Goal: Go to known website: Go to known website

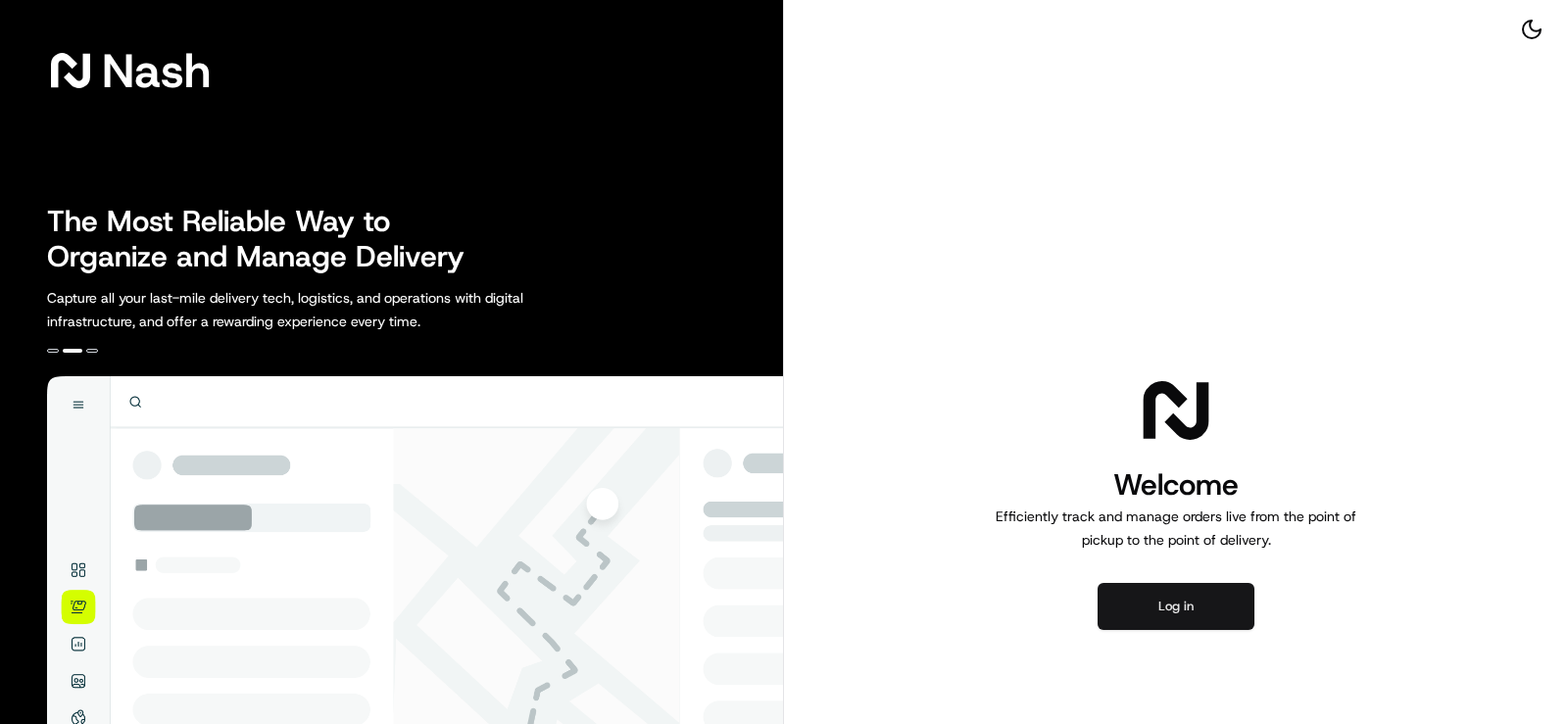
click at [1192, 606] on button "Log in" at bounding box center [1176, 606] width 157 height 47
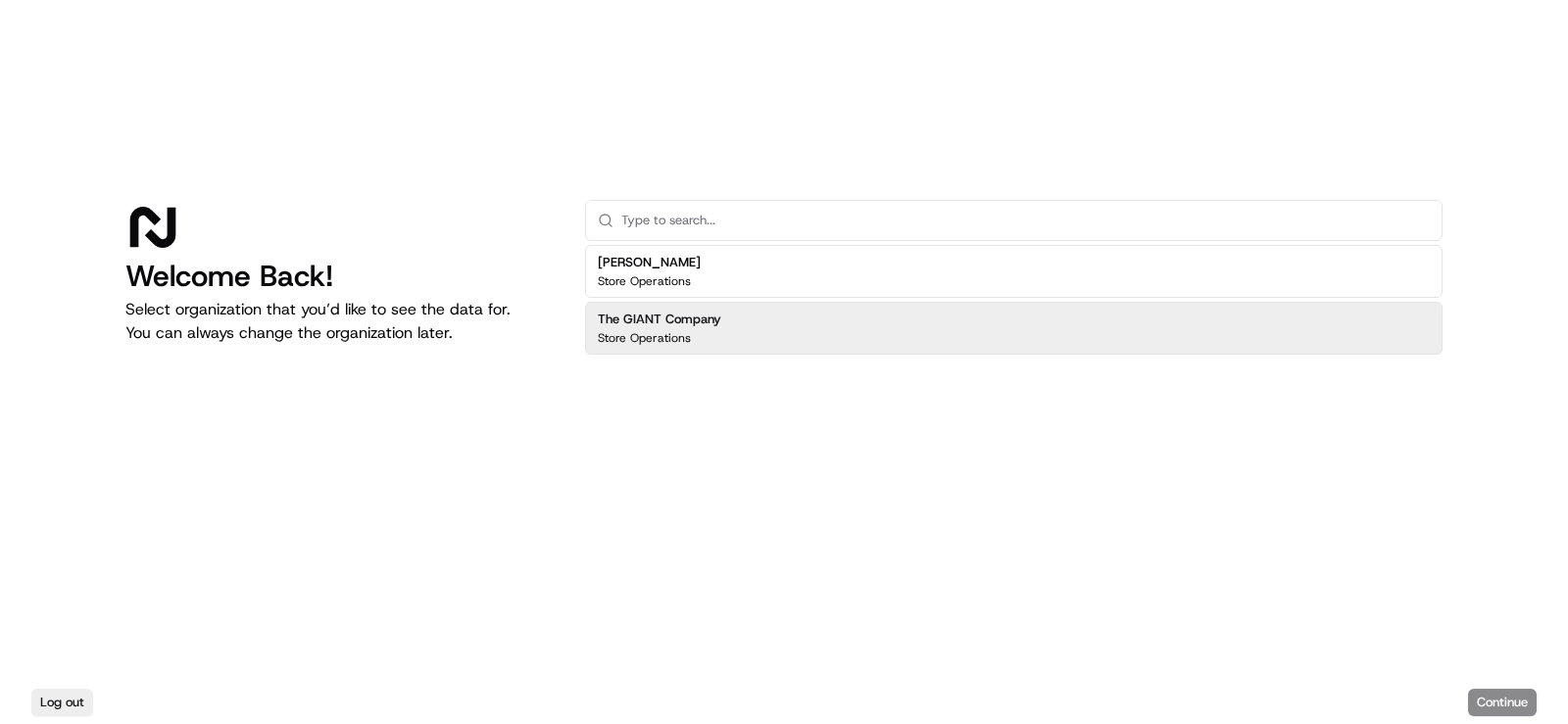
click at [666, 315] on h2 "The GIANT Company" at bounding box center [659, 320] width 124 height 18
click at [1514, 692] on button "Continue" at bounding box center [1502, 702] width 69 height 27
